Goal: Information Seeking & Learning: Learn about a topic

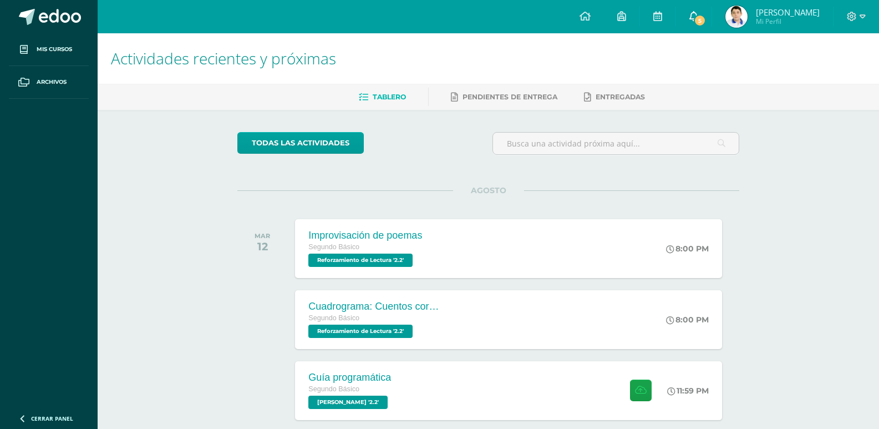
click at [705, 18] on span "5" at bounding box center [700, 20] width 12 height 12
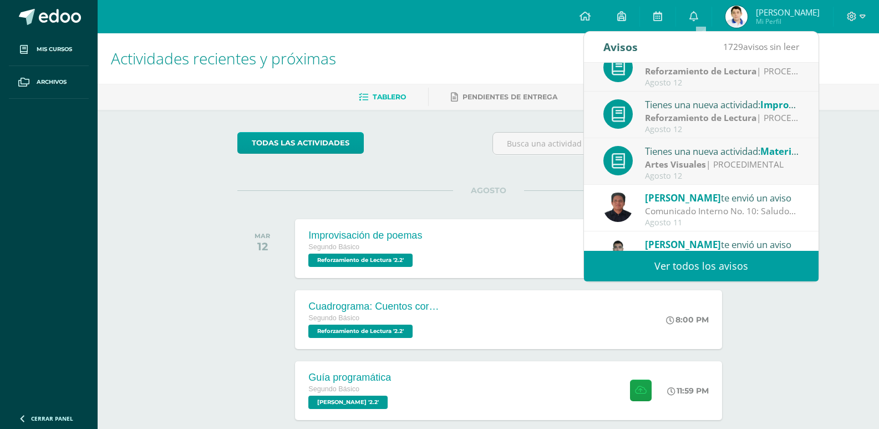
scroll to position [166, 0]
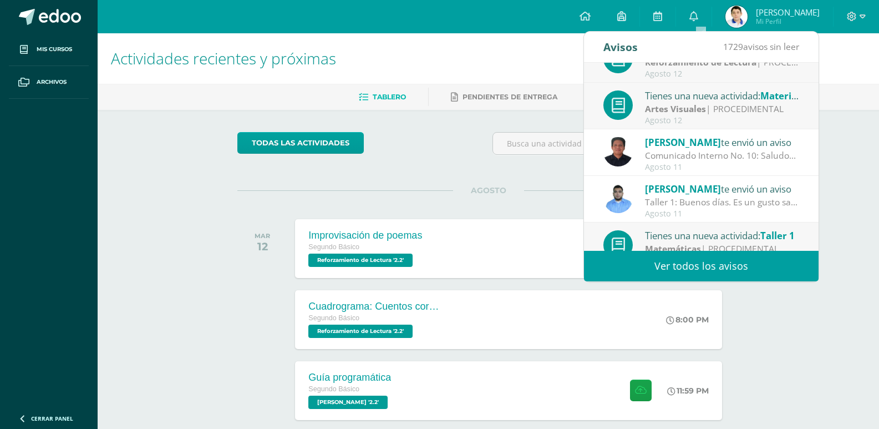
click at [719, 106] on div "Artes Visuales | PROCEDIMENTAL" at bounding box center [722, 109] width 154 height 13
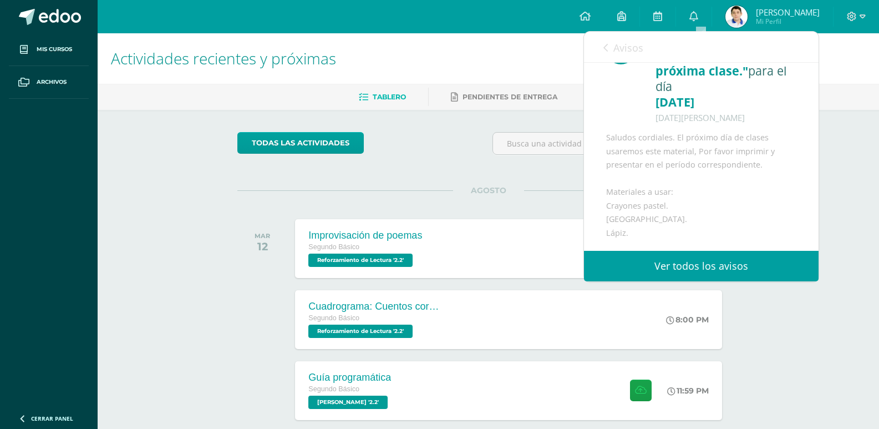
scroll to position [111, 0]
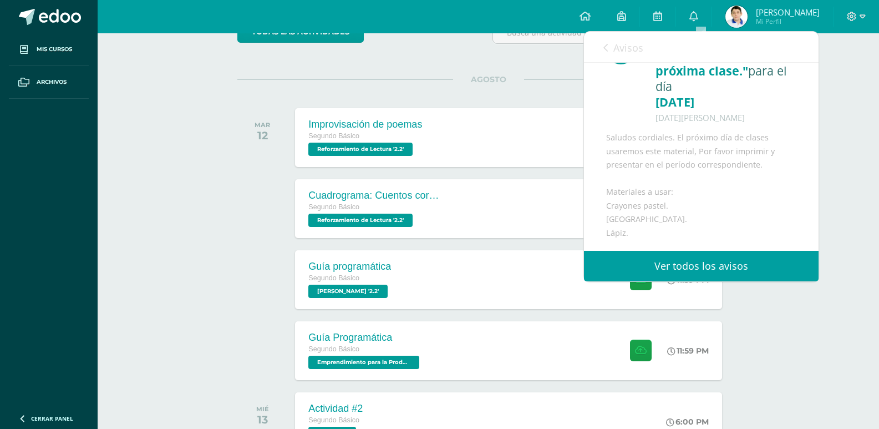
click at [634, 41] on span "Avisos" at bounding box center [629, 47] width 30 height 13
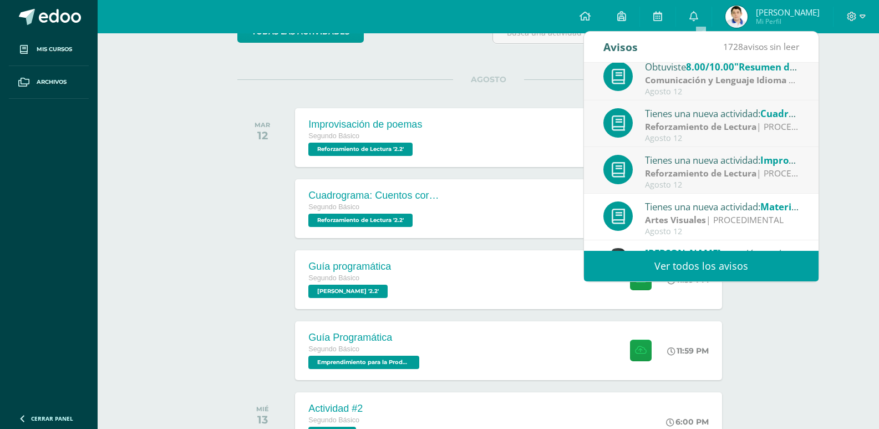
scroll to position [0, 0]
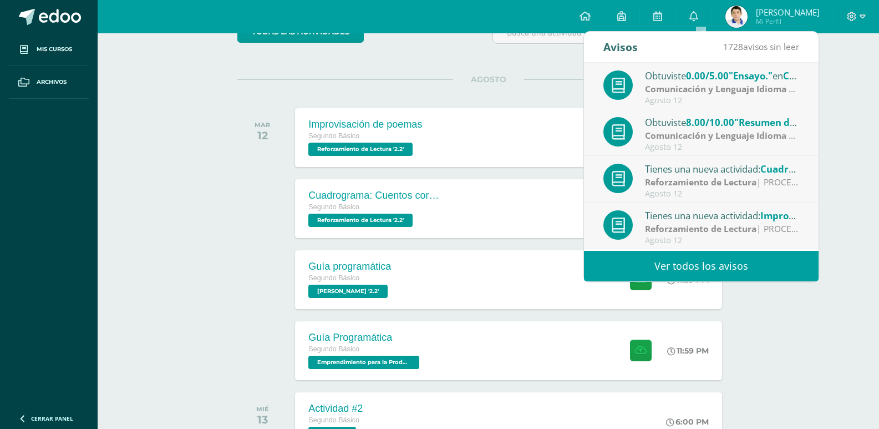
click at [724, 230] on strong "Reforzamiento de Lectura" at bounding box center [701, 228] width 112 height 12
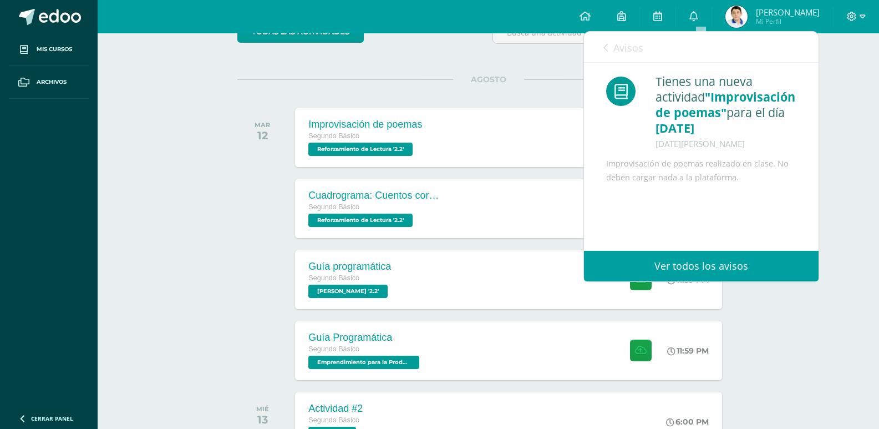
click at [625, 41] on span "Avisos" at bounding box center [629, 47] width 30 height 13
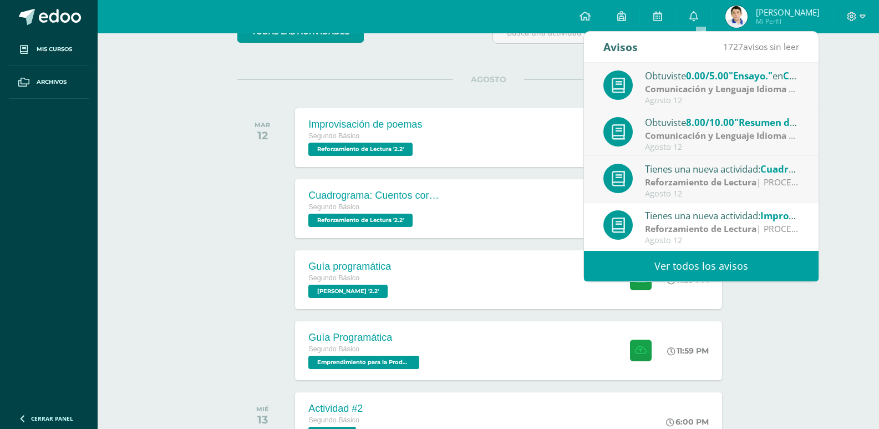
click at [650, 182] on strong "Reforzamiento de Lectura" at bounding box center [701, 182] width 112 height 12
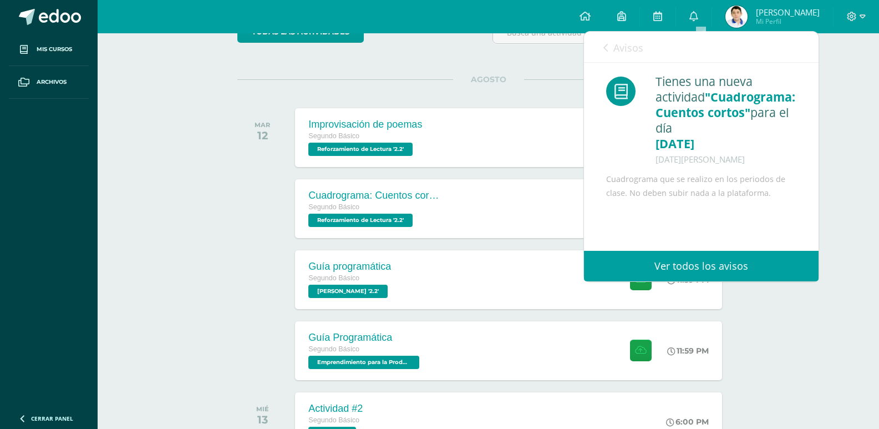
click at [617, 58] on link "Avisos" at bounding box center [624, 48] width 40 height 32
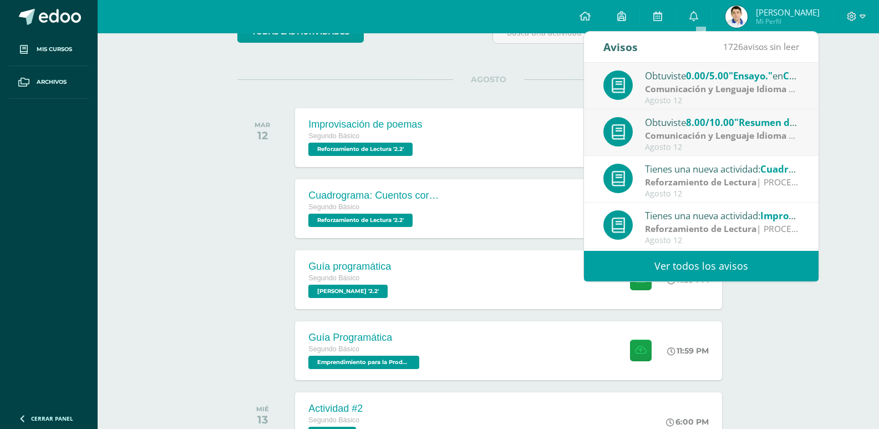
click at [646, 125] on div "Obtuviste 8.00/10.00 "Resumen detallado." en Comunicación y Lenguaje Idioma Esp…" at bounding box center [722, 122] width 154 height 14
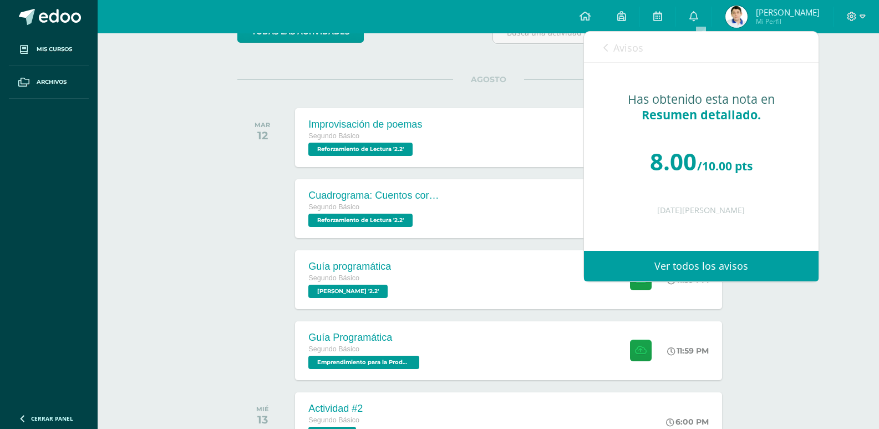
click at [611, 47] on link "Avisos" at bounding box center [624, 48] width 40 height 32
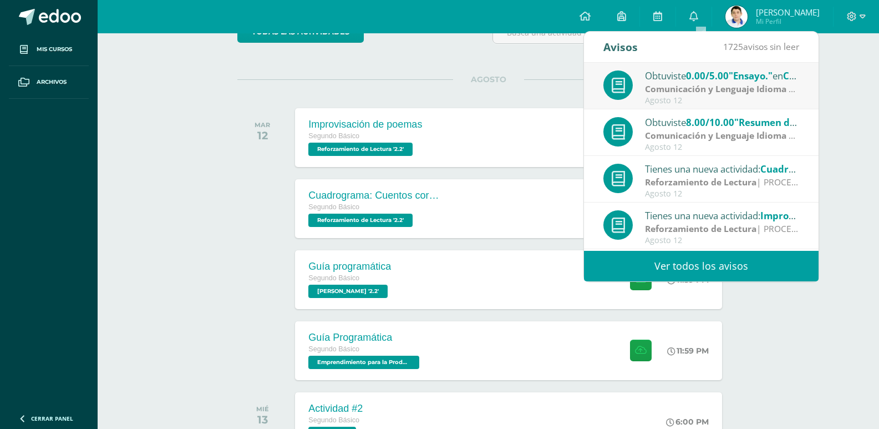
click at [657, 78] on div "Obtuviste 0.00/5.00 "Ensayo." en Comunicación y Lenguaje Idioma Español" at bounding box center [722, 75] width 154 height 14
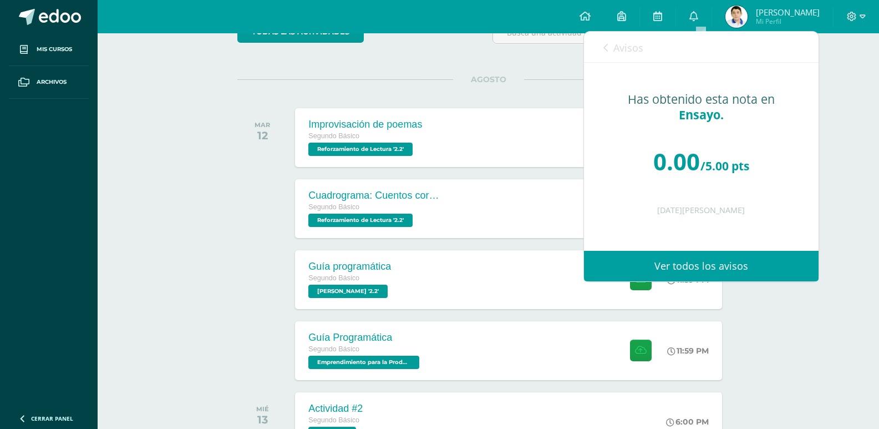
click at [613, 48] on link "Avisos" at bounding box center [624, 48] width 40 height 32
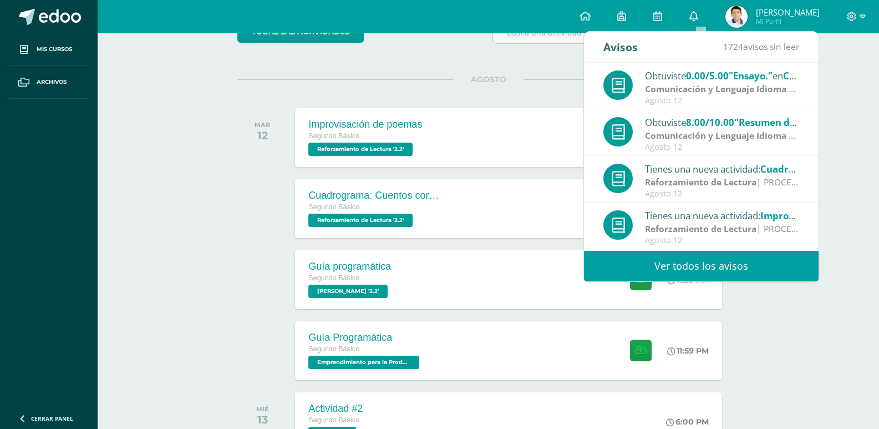
click at [695, 18] on link "0" at bounding box center [694, 16] width 36 height 33
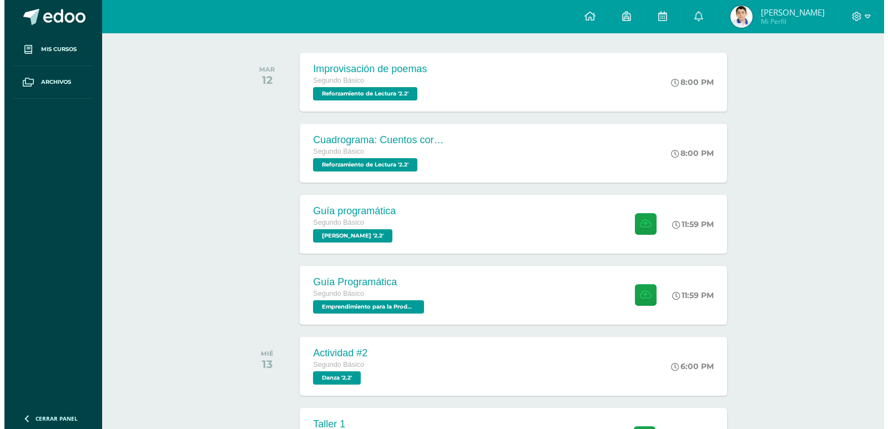
scroll to position [222, 0]
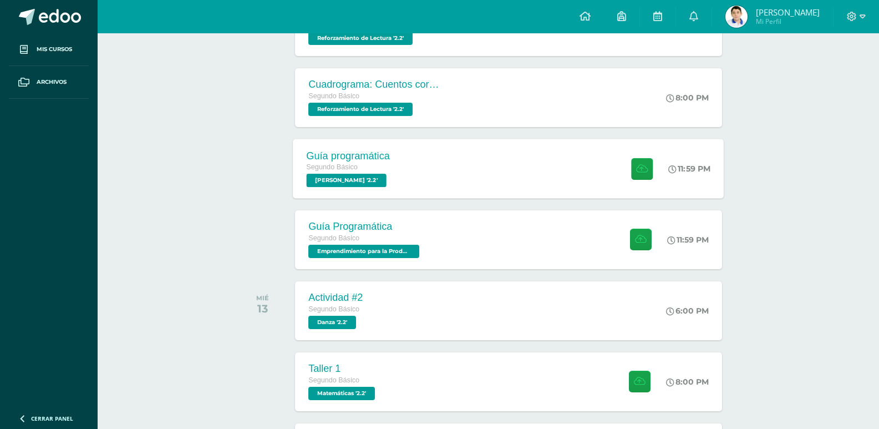
click at [548, 175] on div "Guía programática Segundo Básico [PERSON_NAME] '2.2' 11:59 PM Guía programática…" at bounding box center [508, 168] width 431 height 59
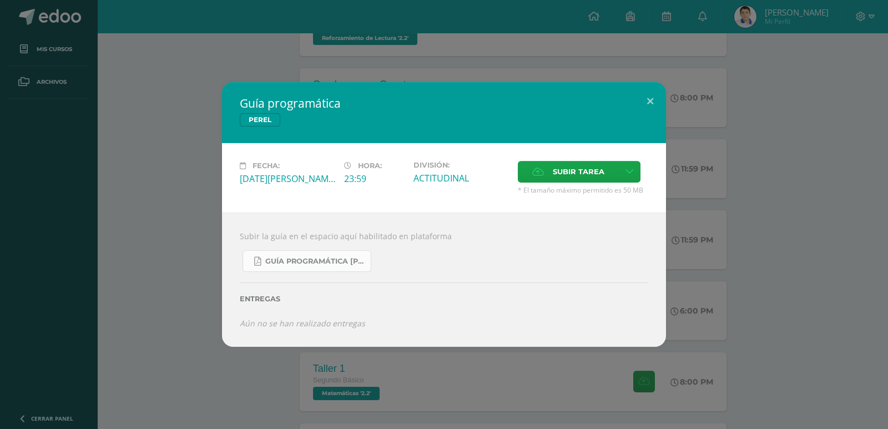
click at [257, 257] on icon at bounding box center [257, 261] width 7 height 9
click at [654, 109] on button at bounding box center [650, 101] width 32 height 38
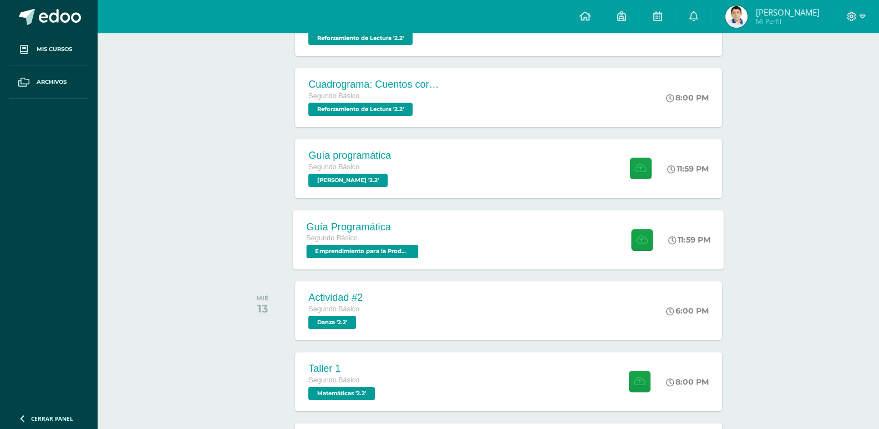
click at [515, 240] on div "Guía Programática Segundo Básico Emprendimiento para la Productividad '2.2' 11:…" at bounding box center [508, 239] width 431 height 59
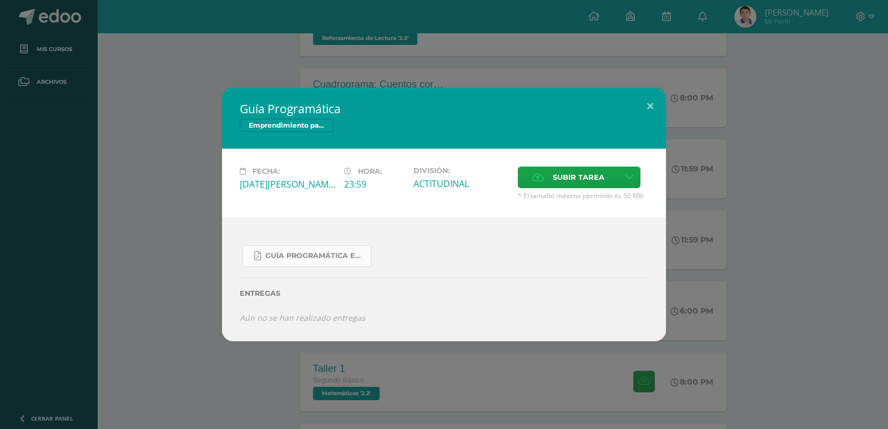
click at [311, 262] on link "Guía Programática Emprendimiento 2do Básico - 3 Bloque - Prof. [PERSON_NAME].pdf" at bounding box center [306, 256] width 129 height 22
